Goal: Find specific page/section: Find specific page/section

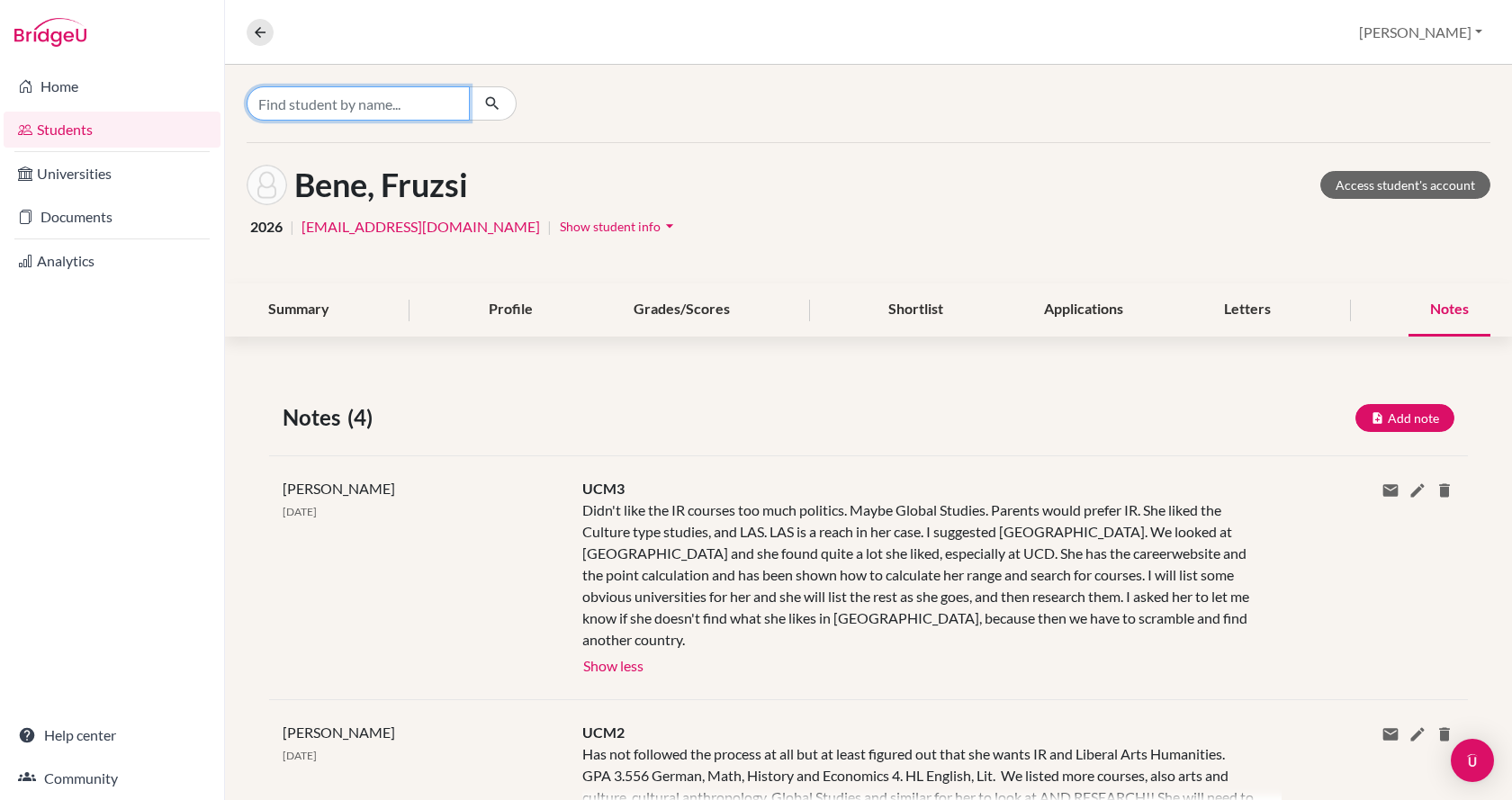
click at [433, 106] on input "Find student by name..." at bounding box center [358, 103] width 223 height 35
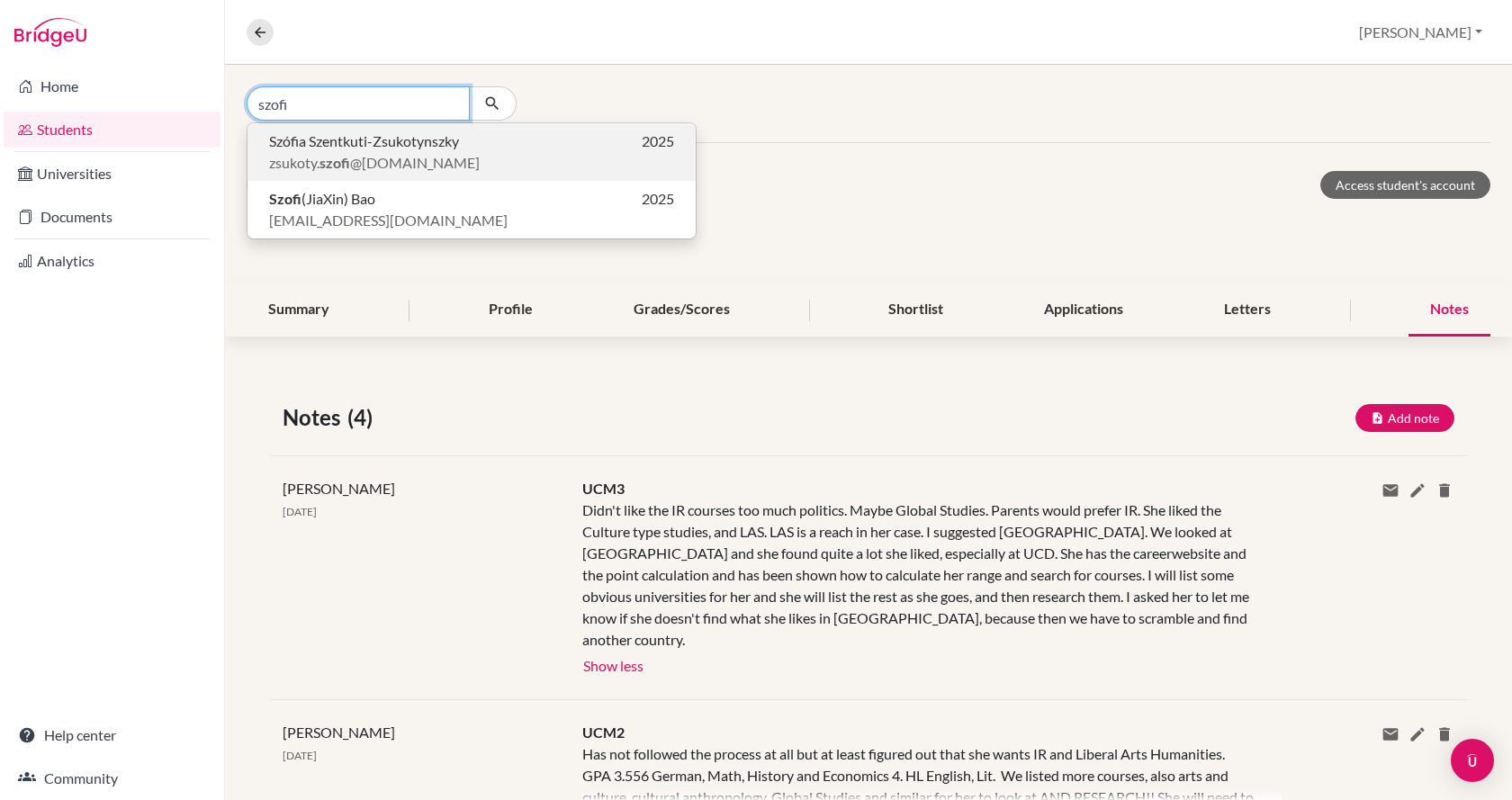
type input "szofi"
click at [429, 152] on p "zsukoty. szofi @[DOMAIN_NAME]" at bounding box center [471, 163] width 405 height 21
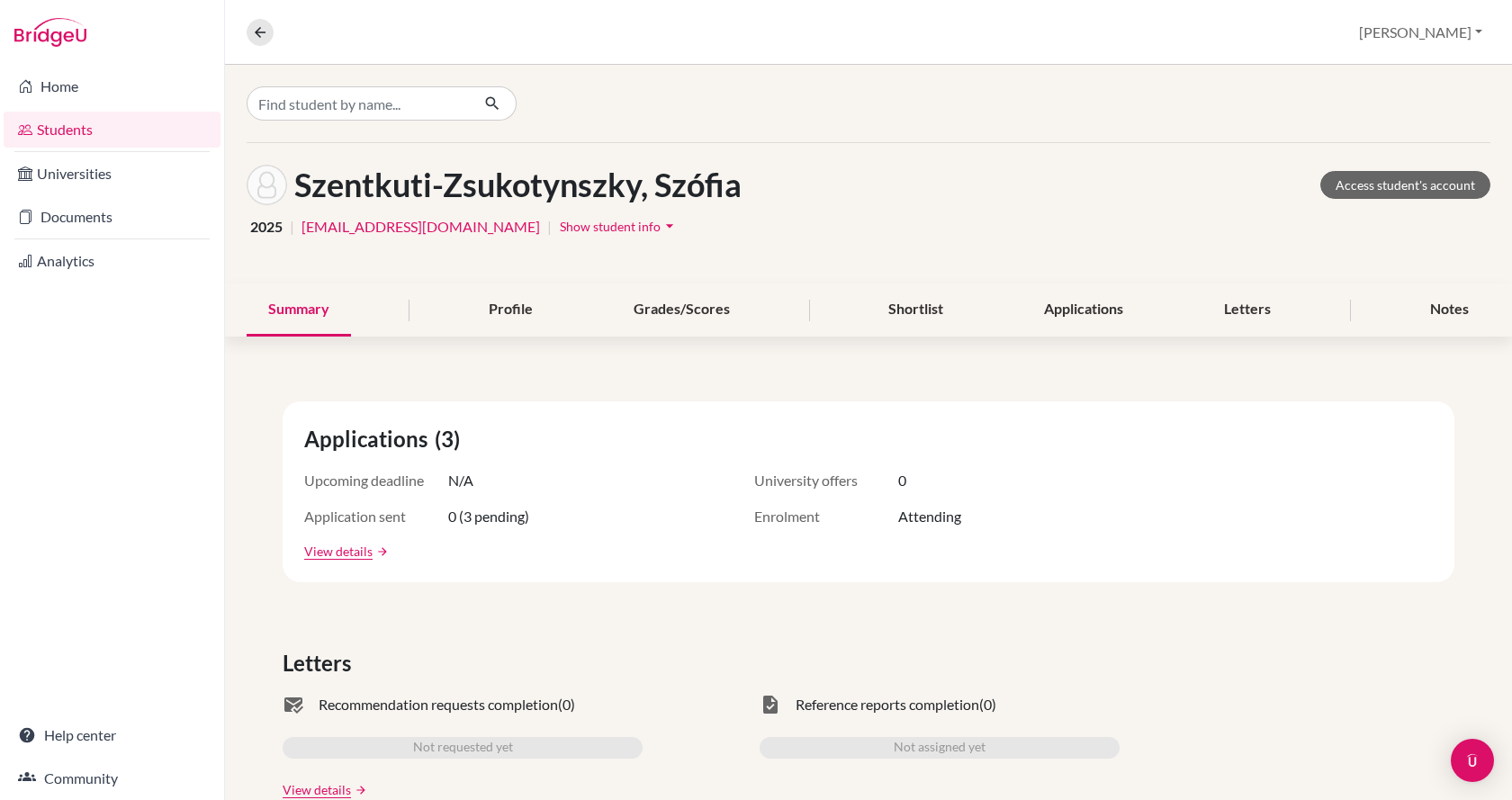
click at [560, 228] on span "Show student info" at bounding box center [611, 226] width 101 height 15
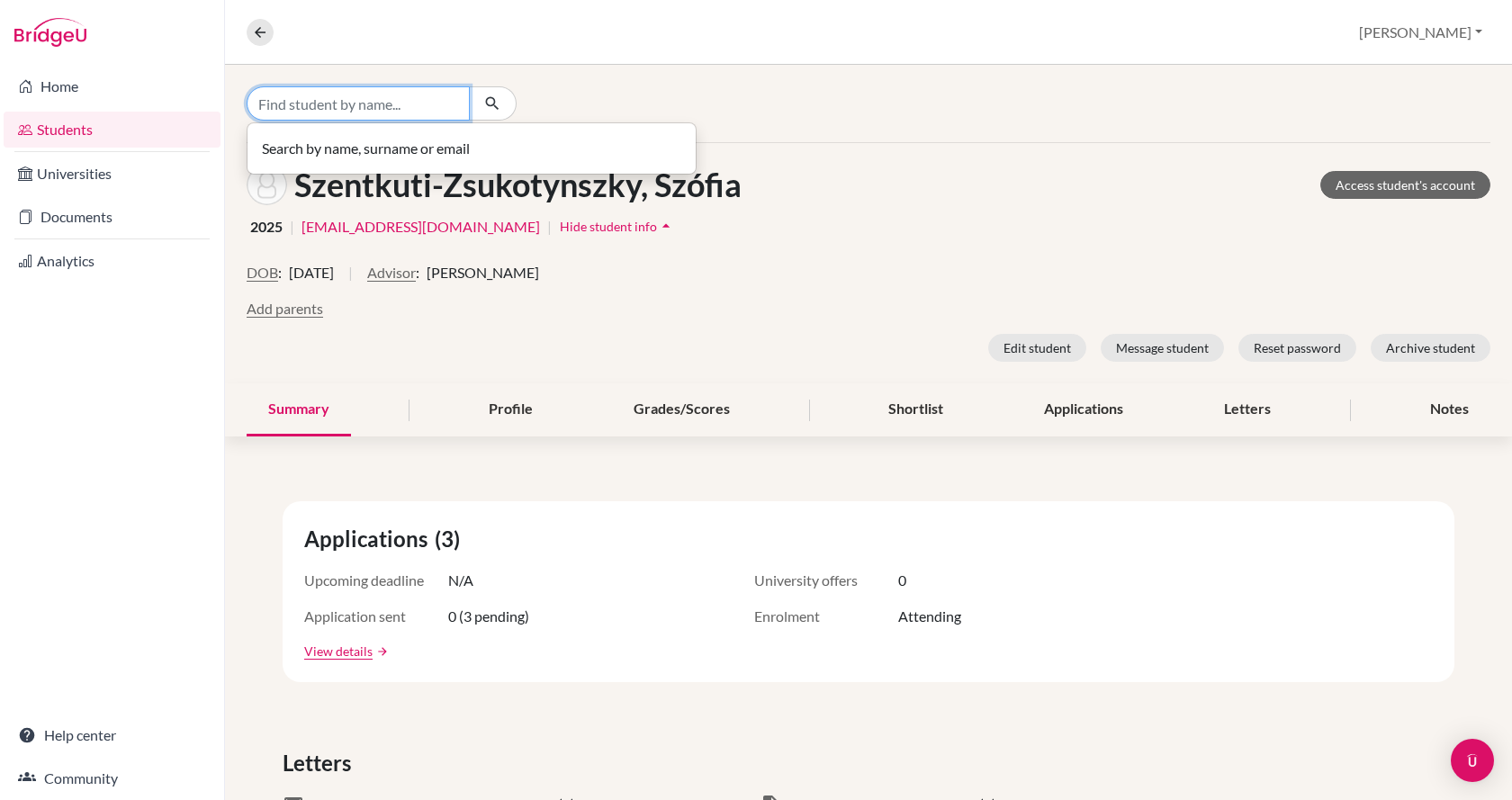
click at [421, 111] on input "Find student by name..." at bounding box center [358, 103] width 223 height 35
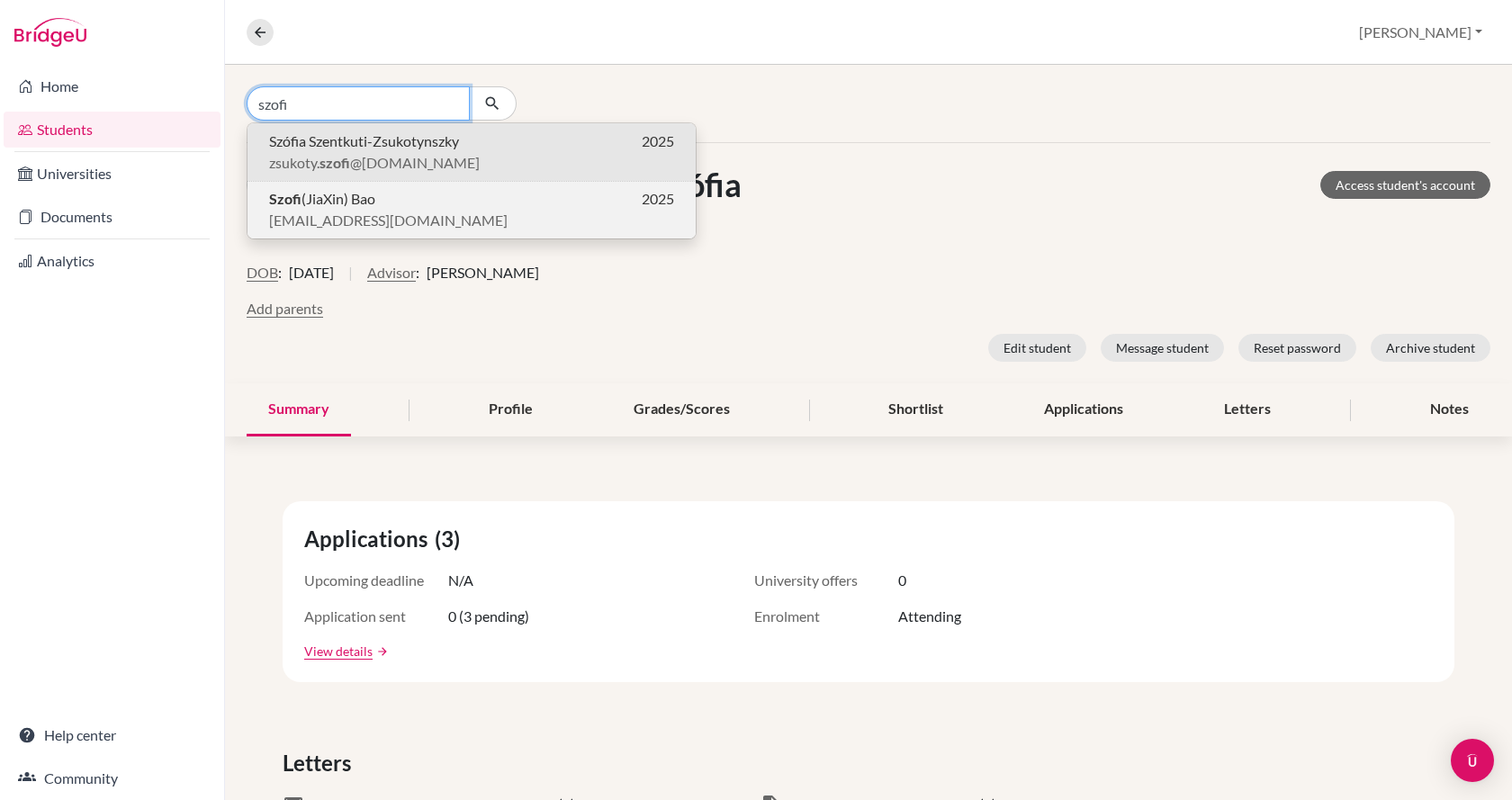
type input "szofi"
click at [420, 205] on p "Szofi (JiaXin) Bao 2025" at bounding box center [471, 198] width 405 height 21
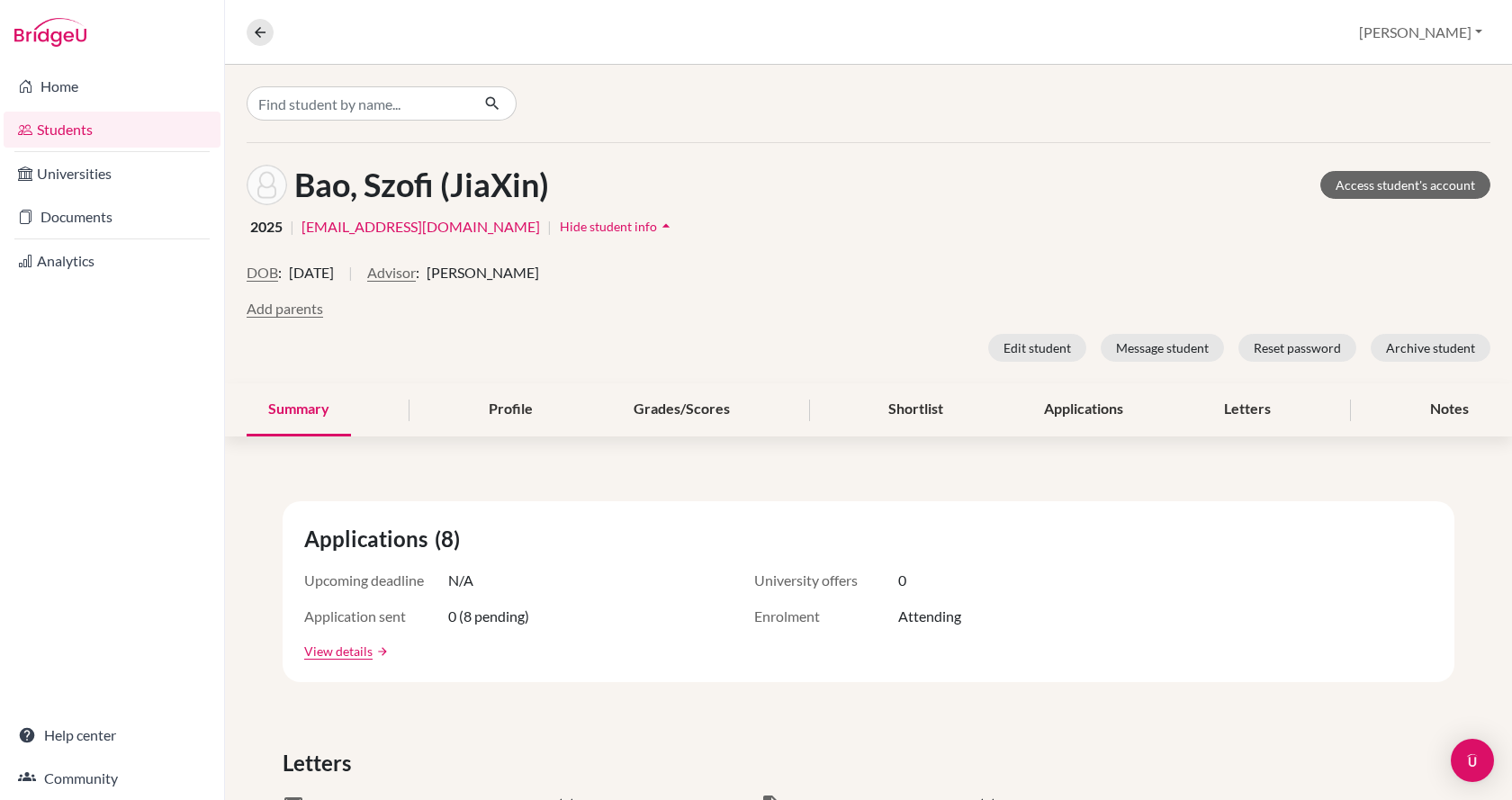
click at [209, 353] on div "Home Students Universities Documents Analytics Help center Community" at bounding box center [112, 432] width 224 height 736
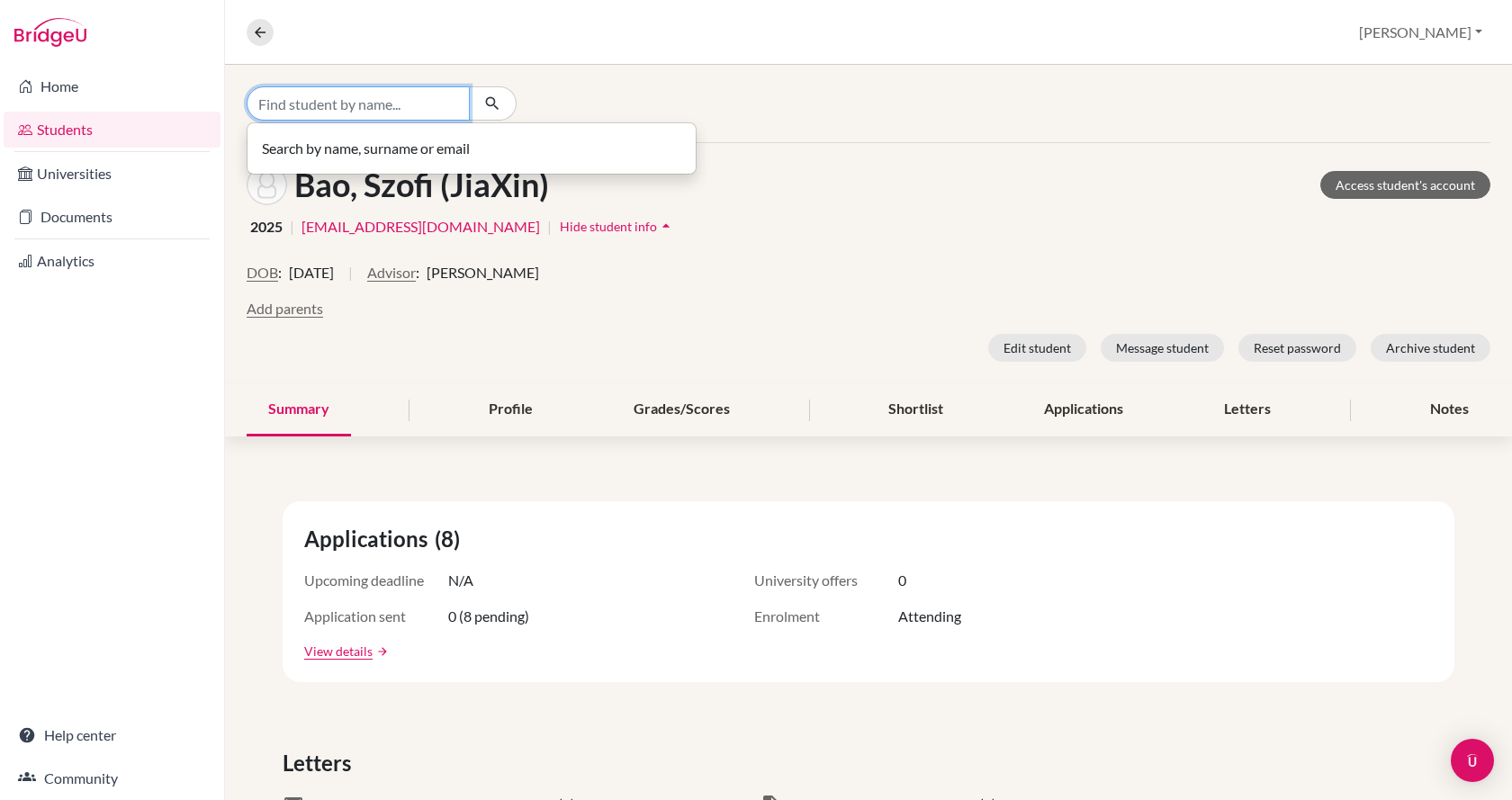
click at [375, 106] on input "Find student by name..." at bounding box center [358, 103] width 223 height 35
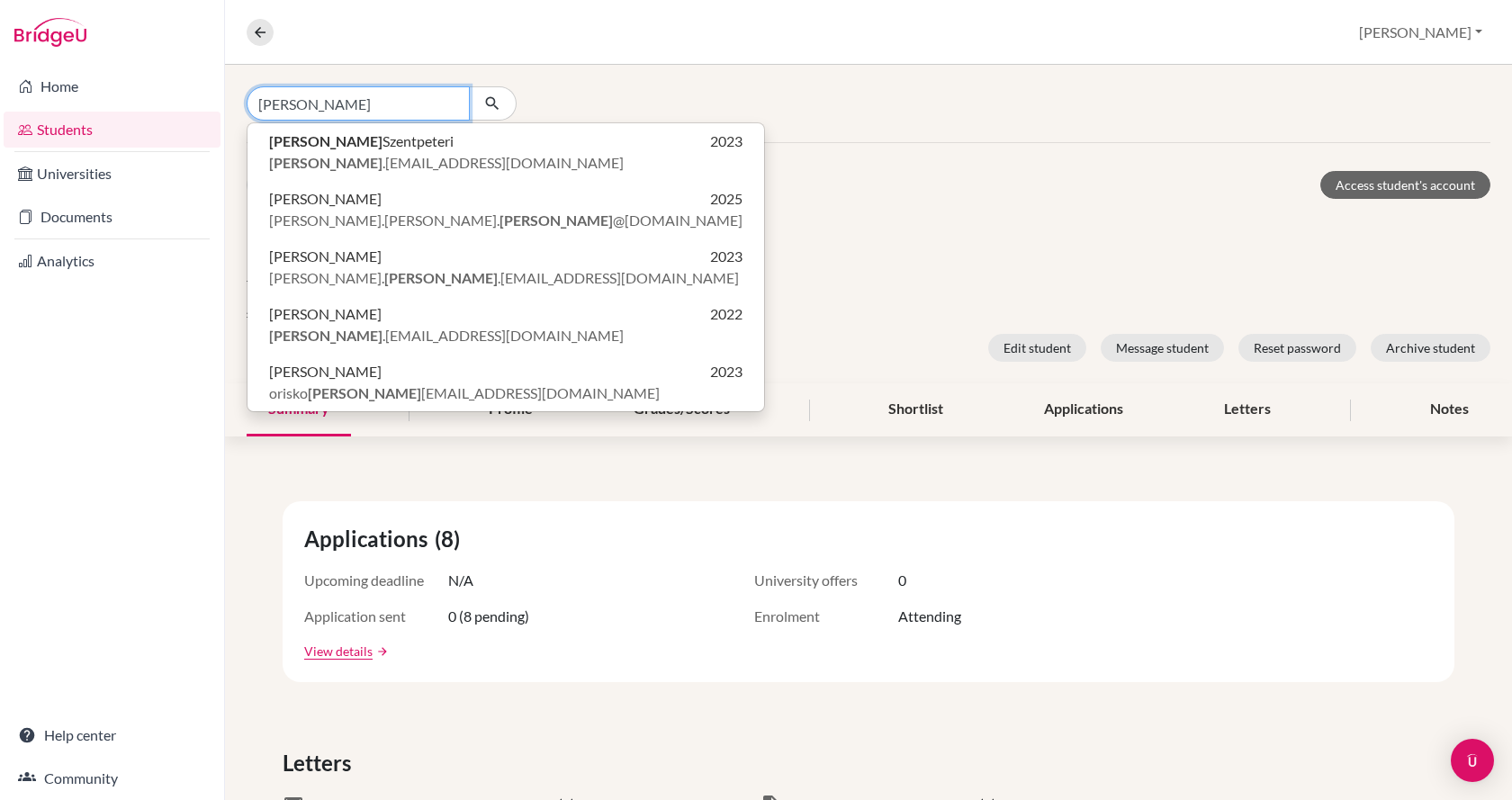
click at [374, 106] on input "[PERSON_NAME]" at bounding box center [358, 103] width 223 height 35
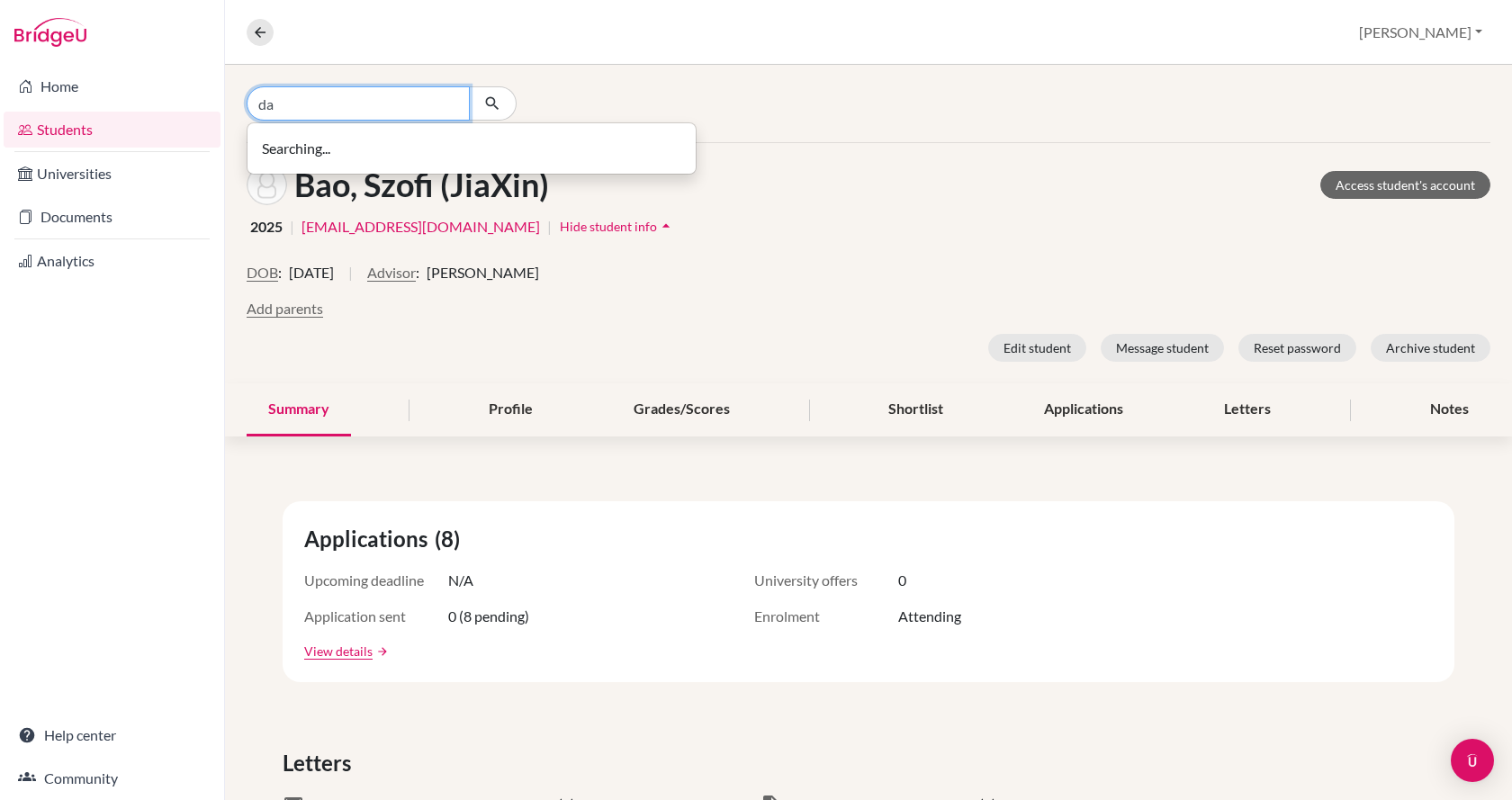
type input "d"
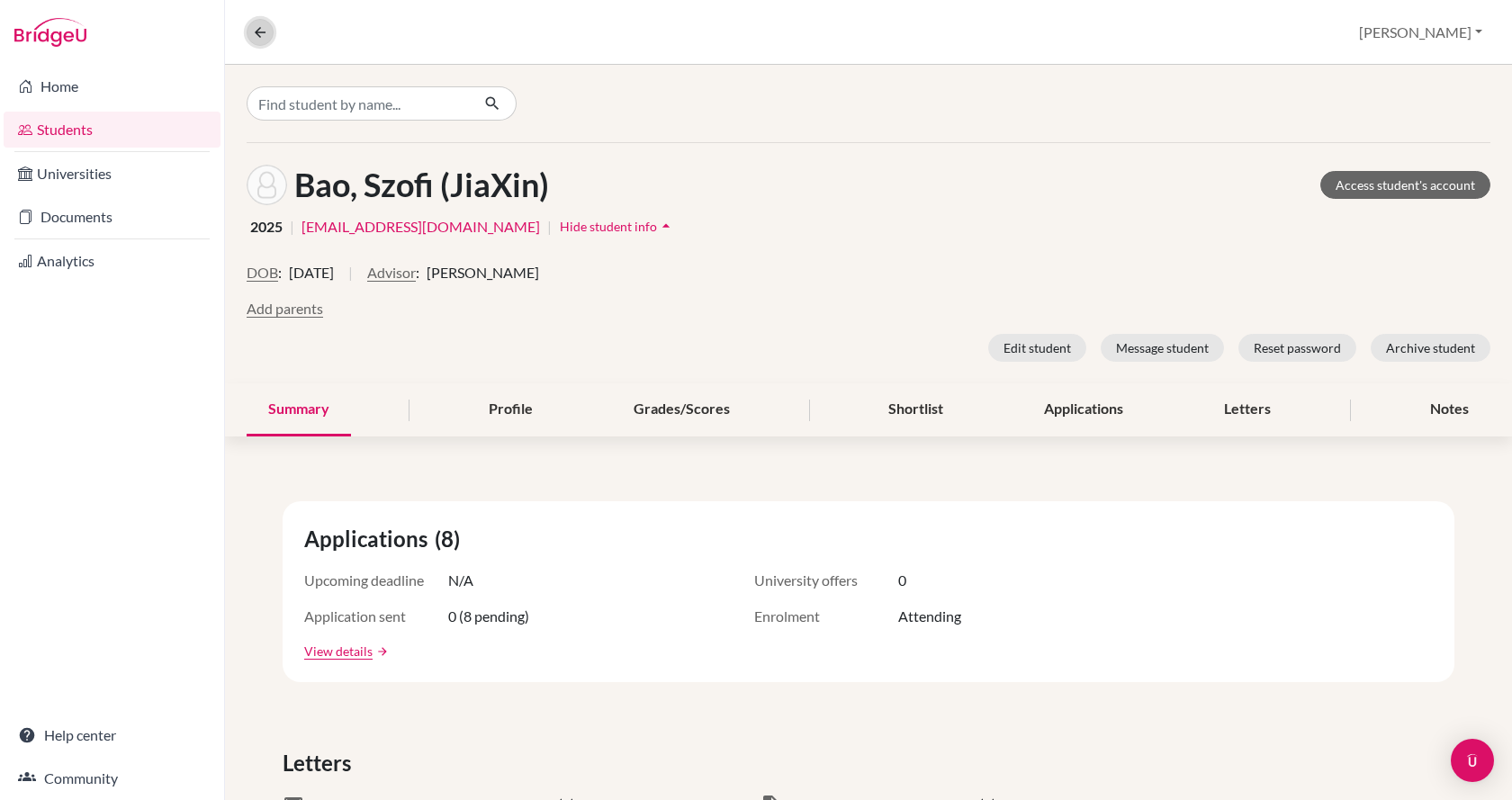
click at [253, 31] on icon at bounding box center [260, 32] width 16 height 16
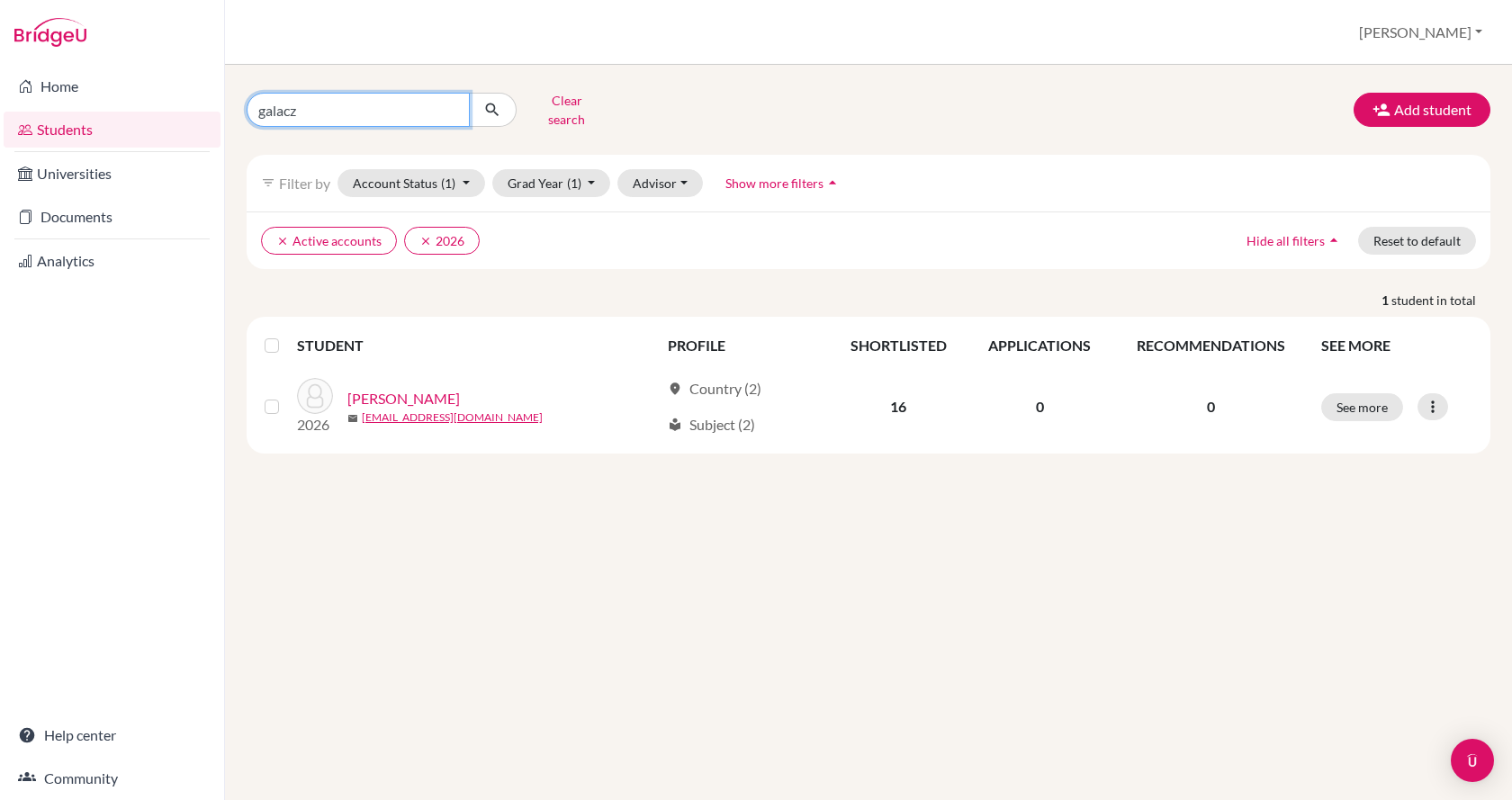
click at [362, 95] on input "galacz" at bounding box center [358, 109] width 223 height 35
type input "g"
type input "[PERSON_NAME]"
click button "submit" at bounding box center [493, 109] width 48 height 35
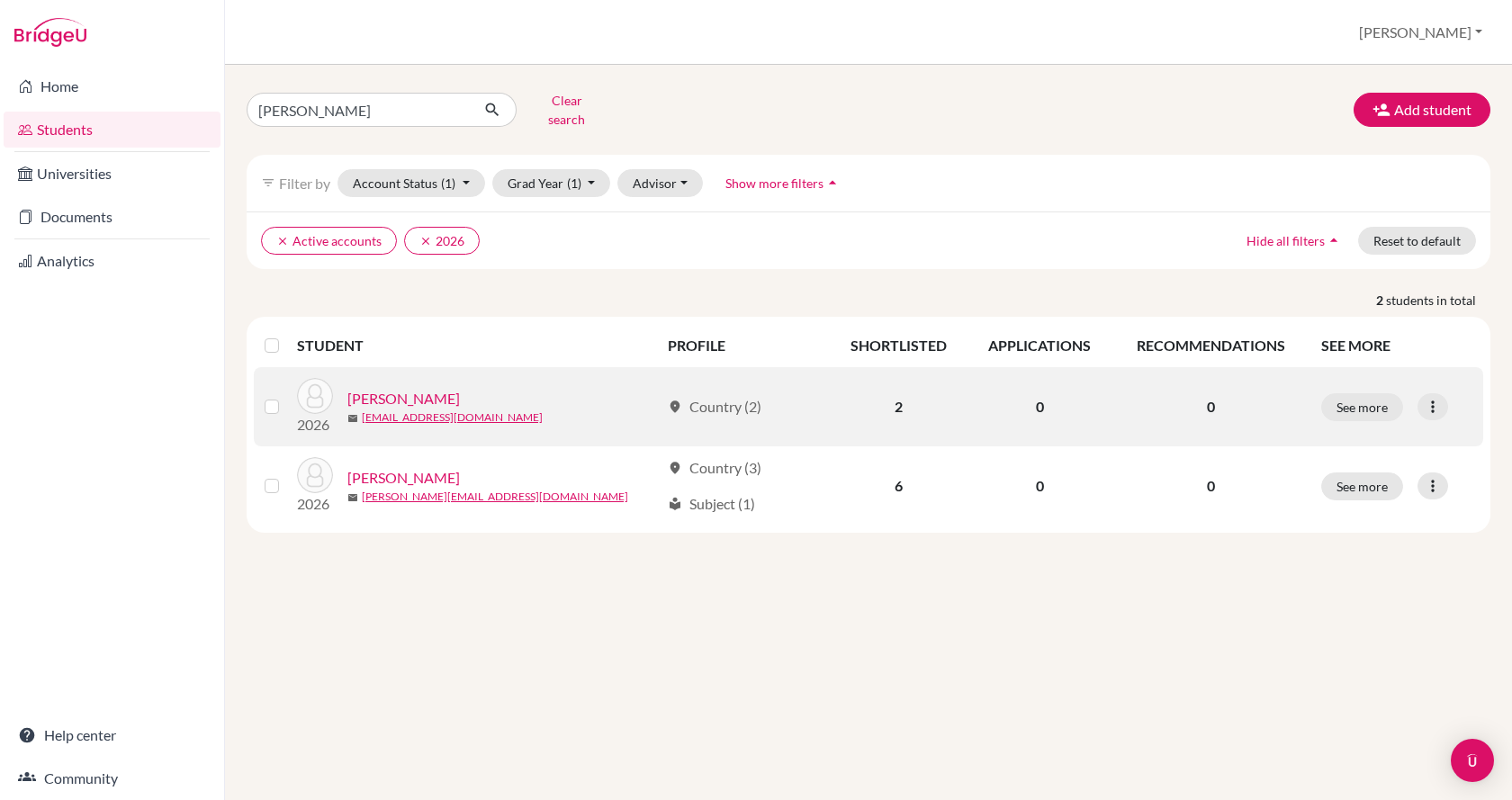
click at [408, 388] on link "[PERSON_NAME]" at bounding box center [404, 398] width 112 height 21
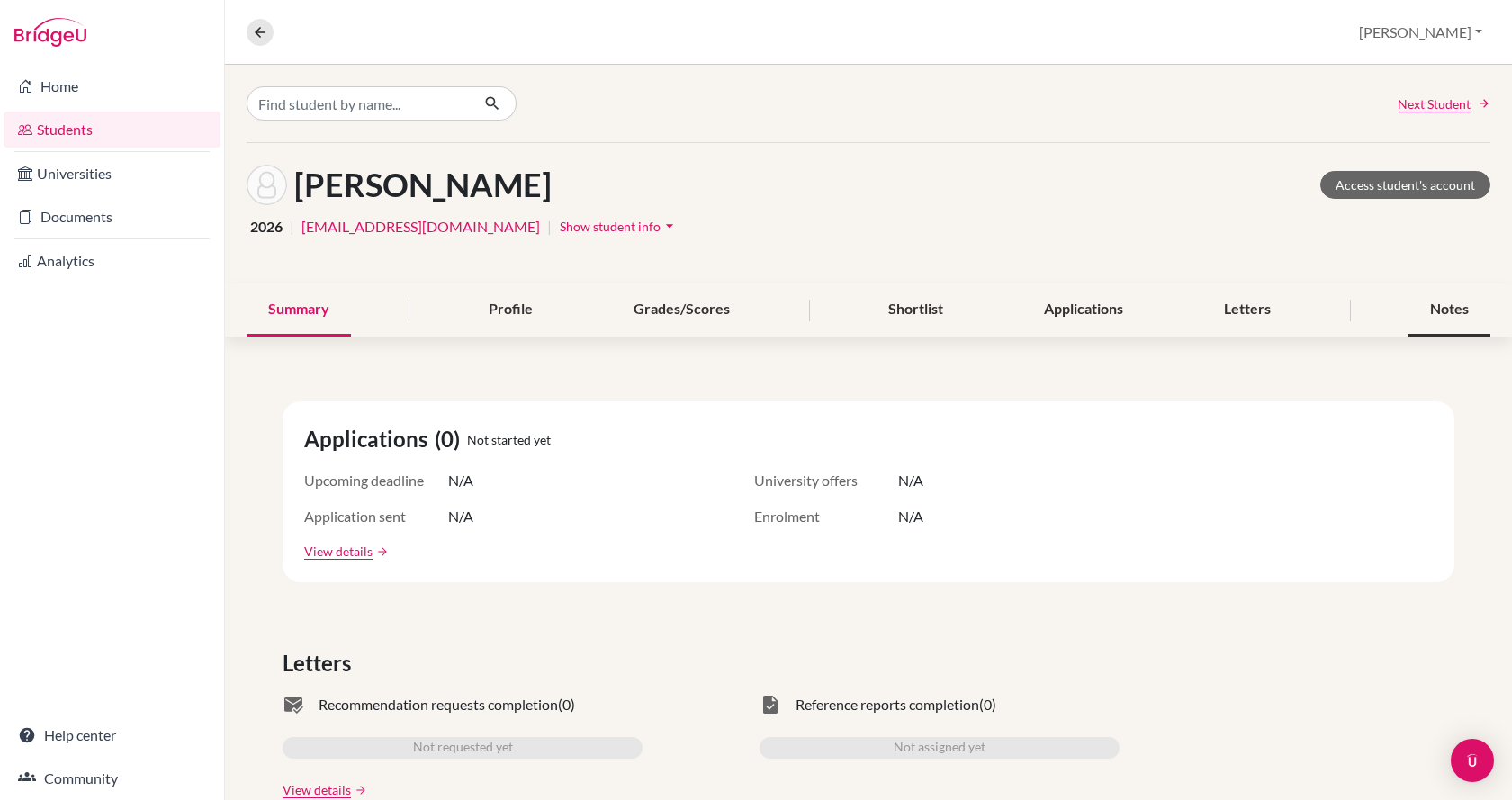
click at [1425, 313] on div "Notes" at bounding box center [1450, 309] width 82 height 53
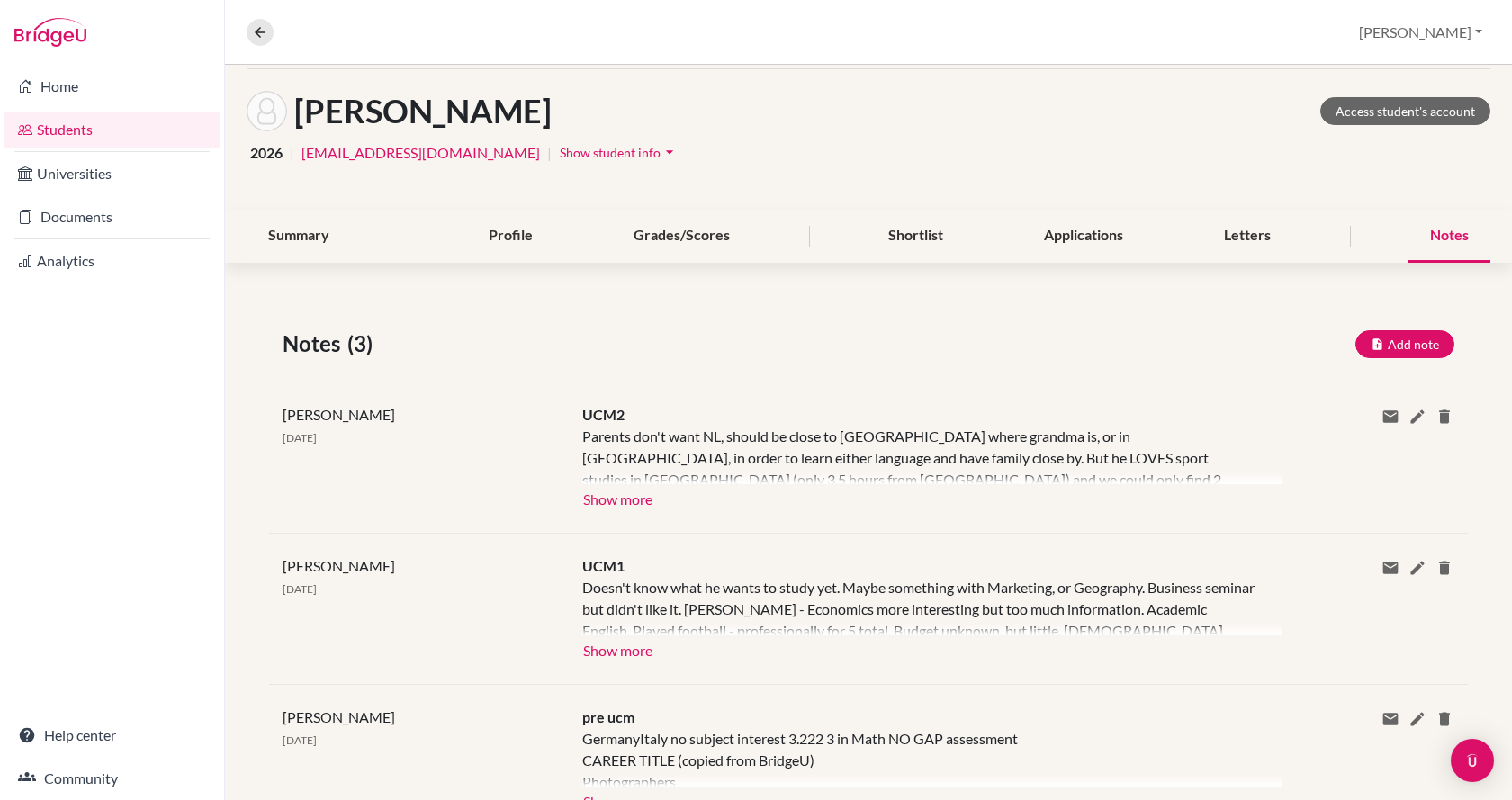
scroll to position [152, 0]
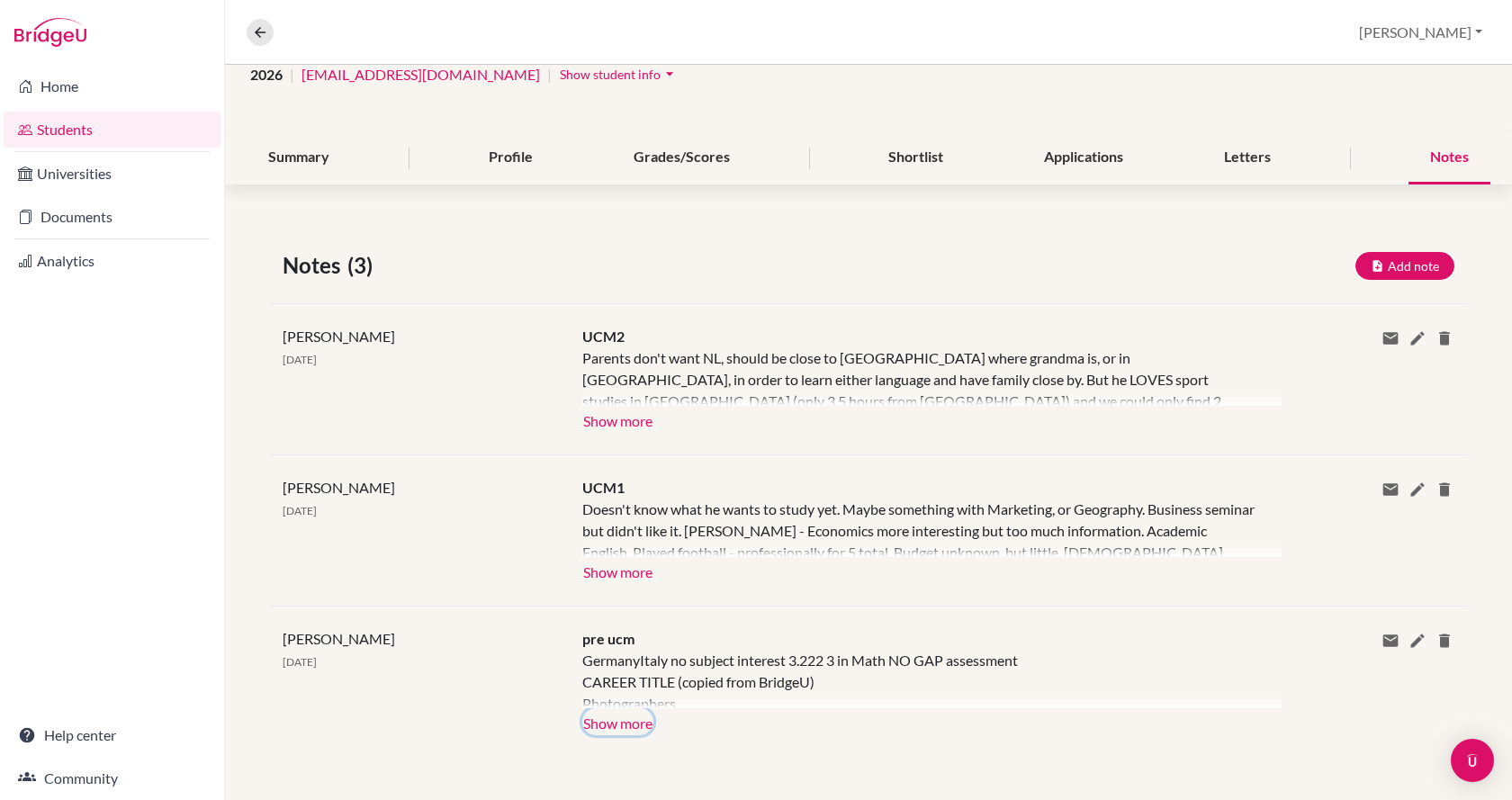
click at [602, 727] on button "Show more" at bounding box center [618, 721] width 71 height 27
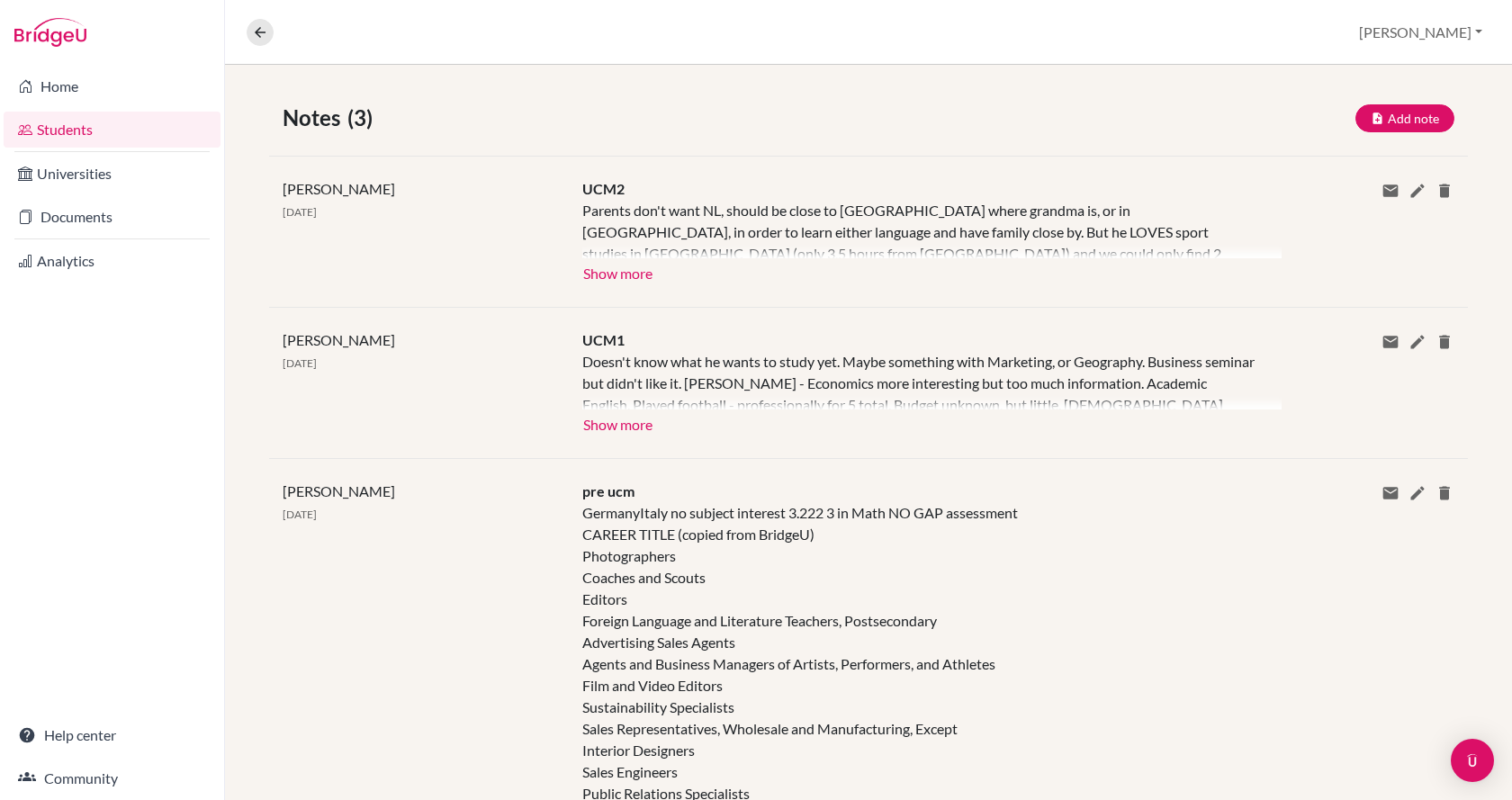
scroll to position [242, 0]
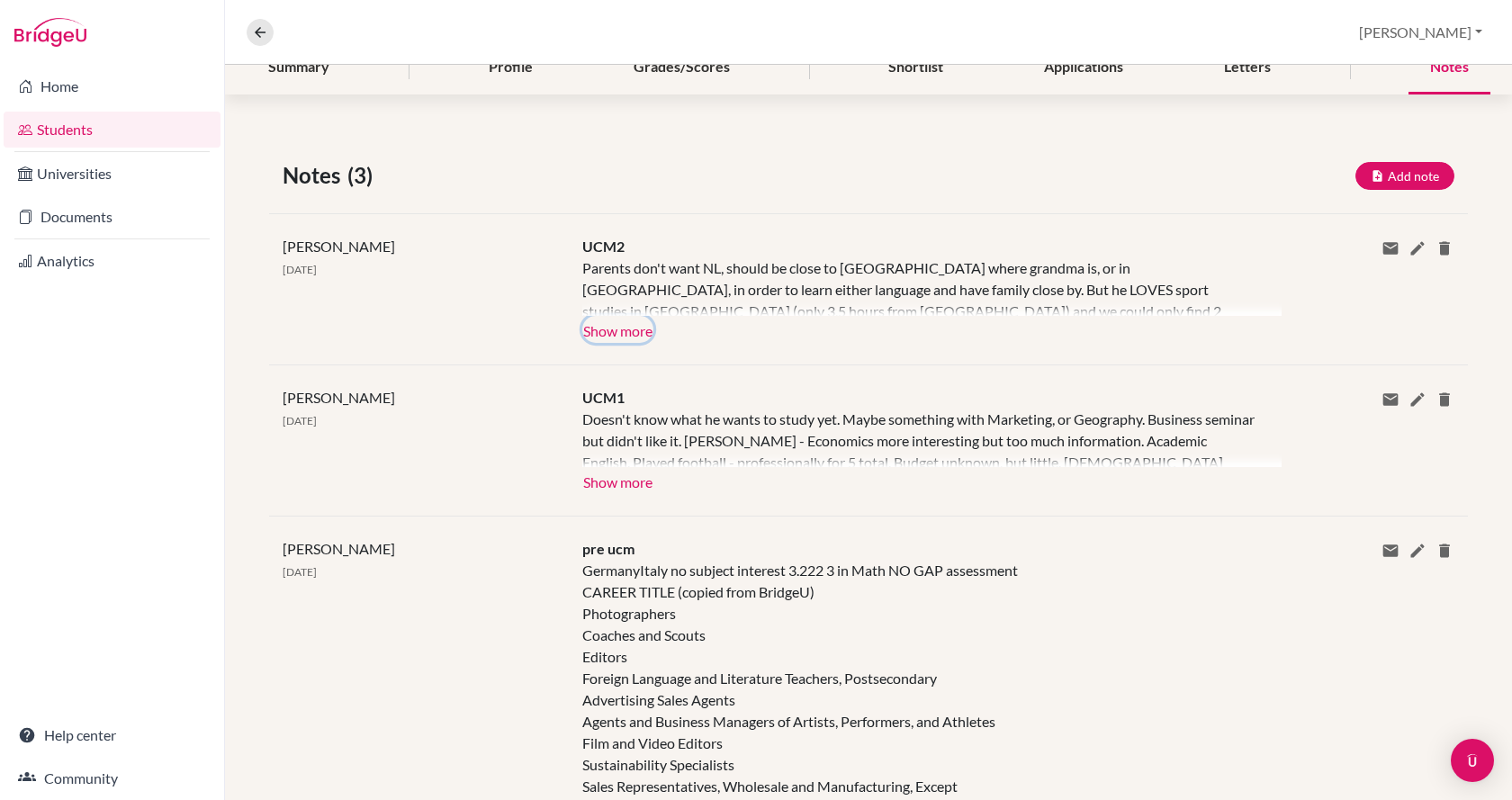
click at [597, 340] on button "Show more" at bounding box center [618, 329] width 71 height 27
